Goal: Use online tool/utility: Utilize a website feature to perform a specific function

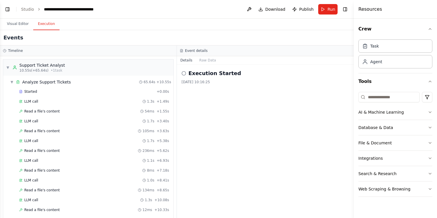
scroll to position [564, 0]
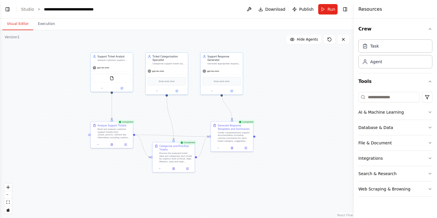
click at [27, 23] on button "Visual Editor" at bounding box center [17, 24] width 31 height 12
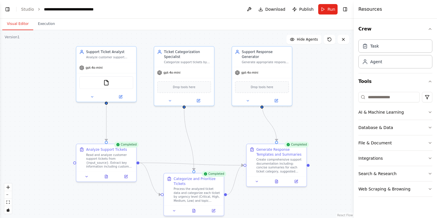
drag, startPoint x: 145, startPoint y: 106, endPoint x: 149, endPoint y: 132, distance: 26.6
click at [149, 132] on div ".deletable-edge-delete-btn { width: 20px; height: 20px; border: 0px solid #ffff…" at bounding box center [177, 123] width 354 height 187
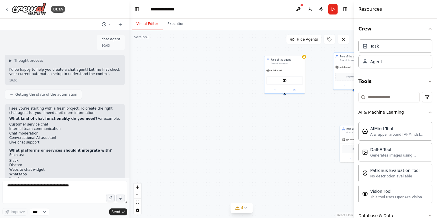
scroll to position [56, 0]
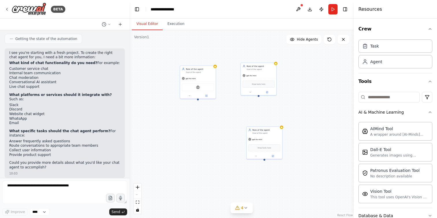
drag, startPoint x: 0, startPoint y: 0, endPoint x: 190, endPoint y: 111, distance: 220.1
click at [190, 111] on div "Role of the agent Goal of the agent gpt-4o-mini AIMindTool Role of the agent Go…" at bounding box center [242, 123] width 224 height 187
click at [177, 23] on button "Execution" at bounding box center [176, 24] width 26 height 12
click at [143, 26] on button "Visual Editor" at bounding box center [147, 24] width 31 height 12
